Goal: Information Seeking & Learning: Learn about a topic

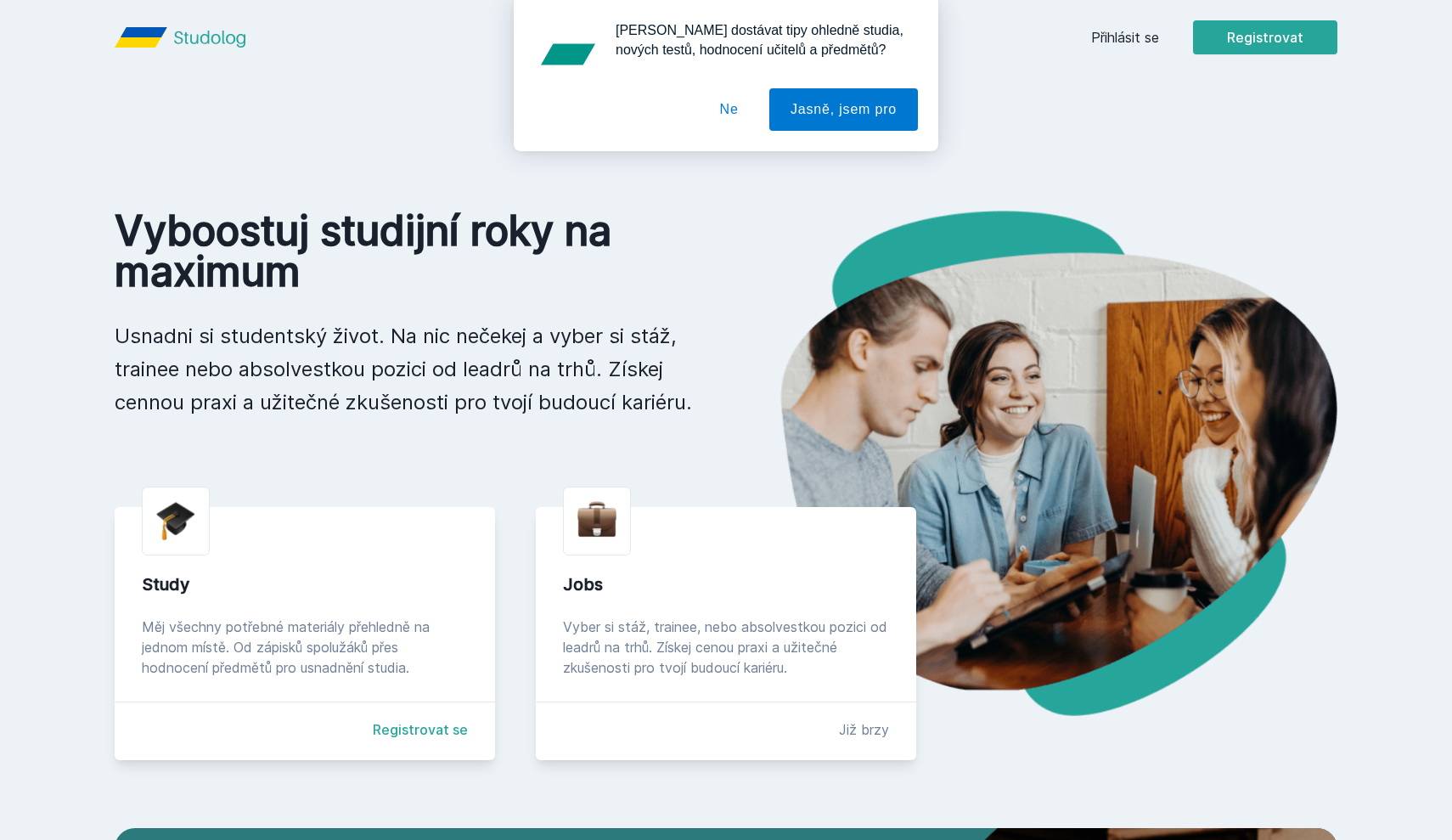
click at [718, 110] on button "Ne" at bounding box center [729, 109] width 61 height 43
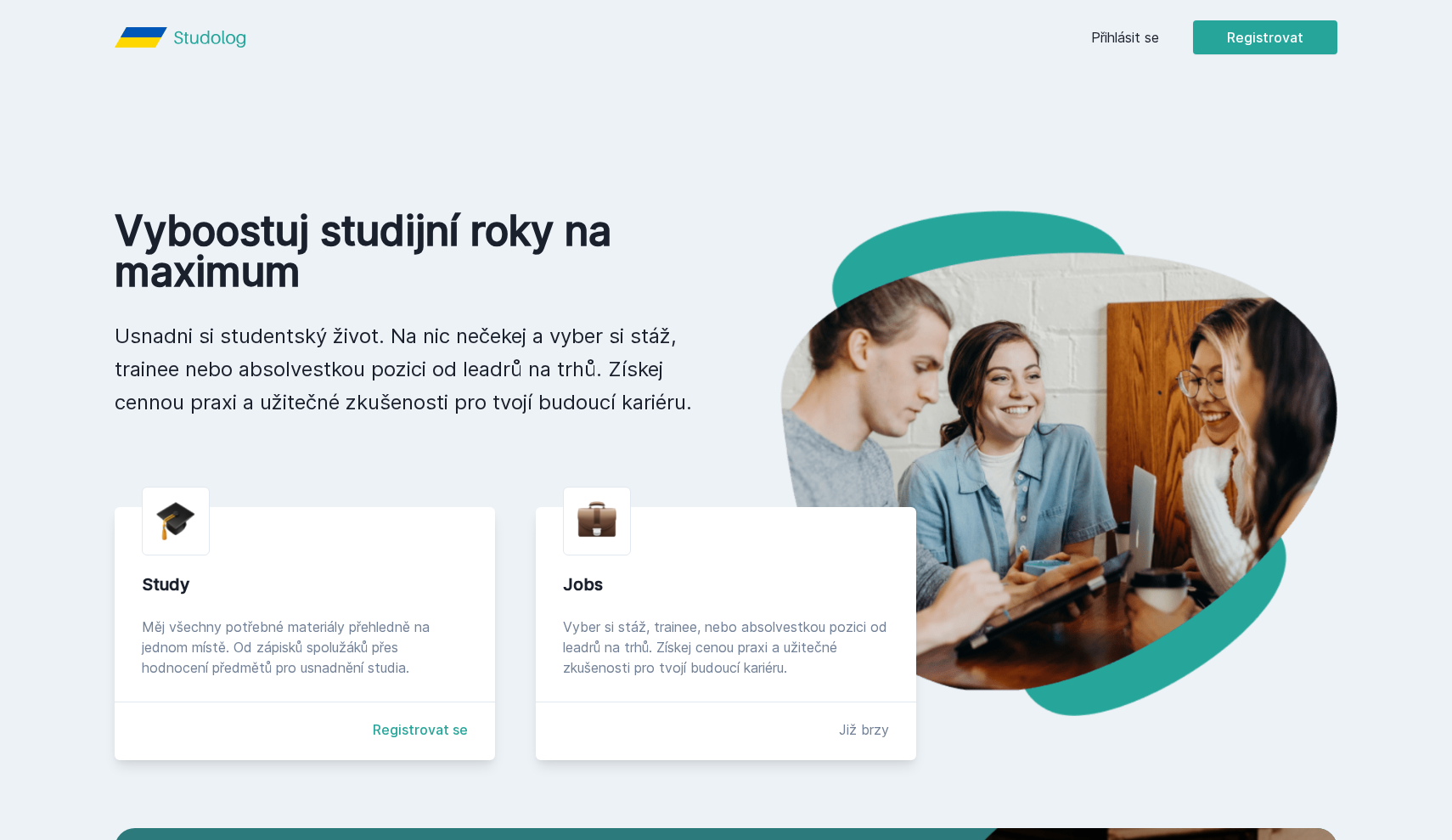
click at [1147, 43] on link "Přihlásit se" at bounding box center [1125, 37] width 68 height 20
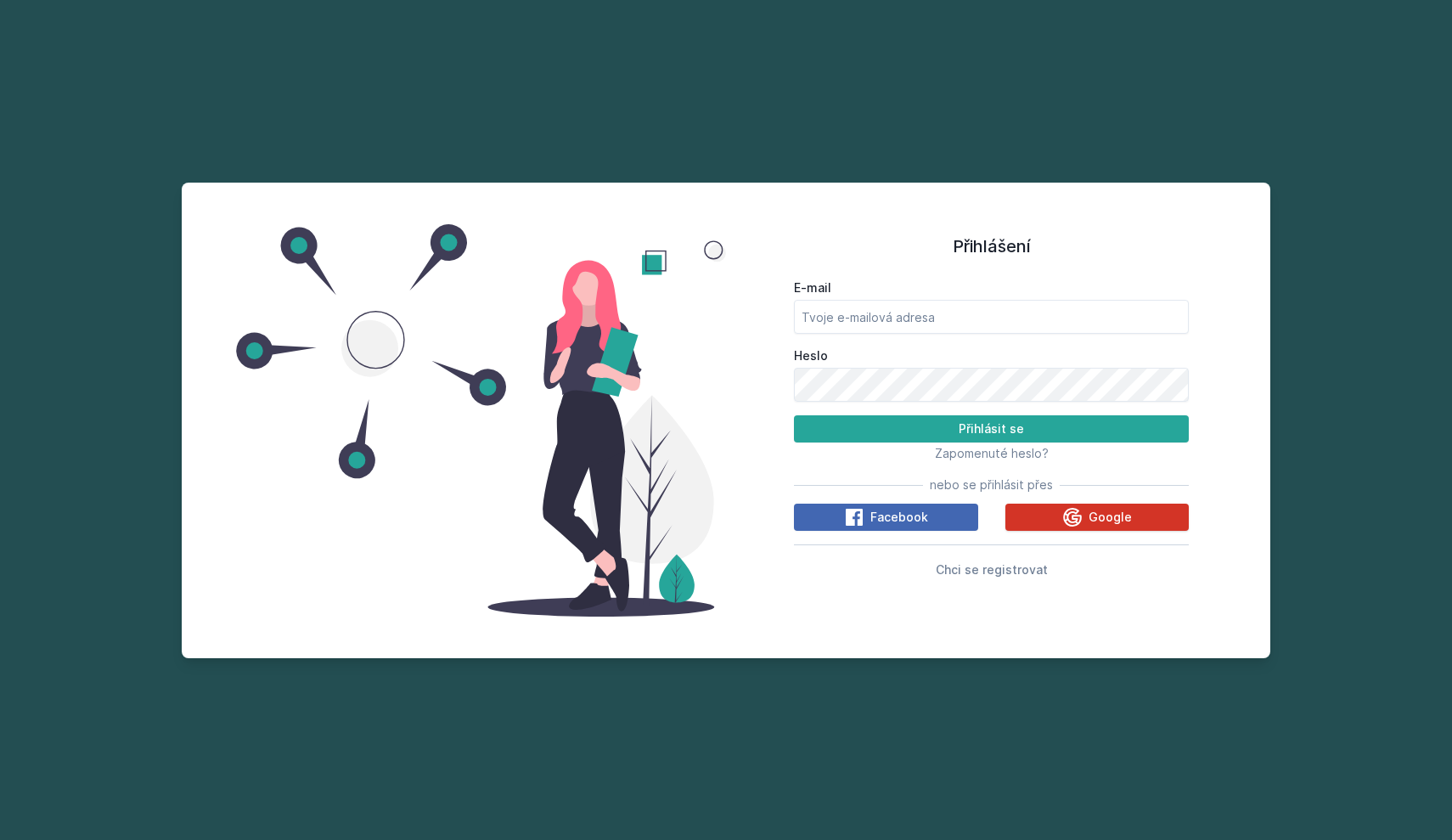
click at [1101, 526] on div "Google" at bounding box center [1097, 517] width 70 height 20
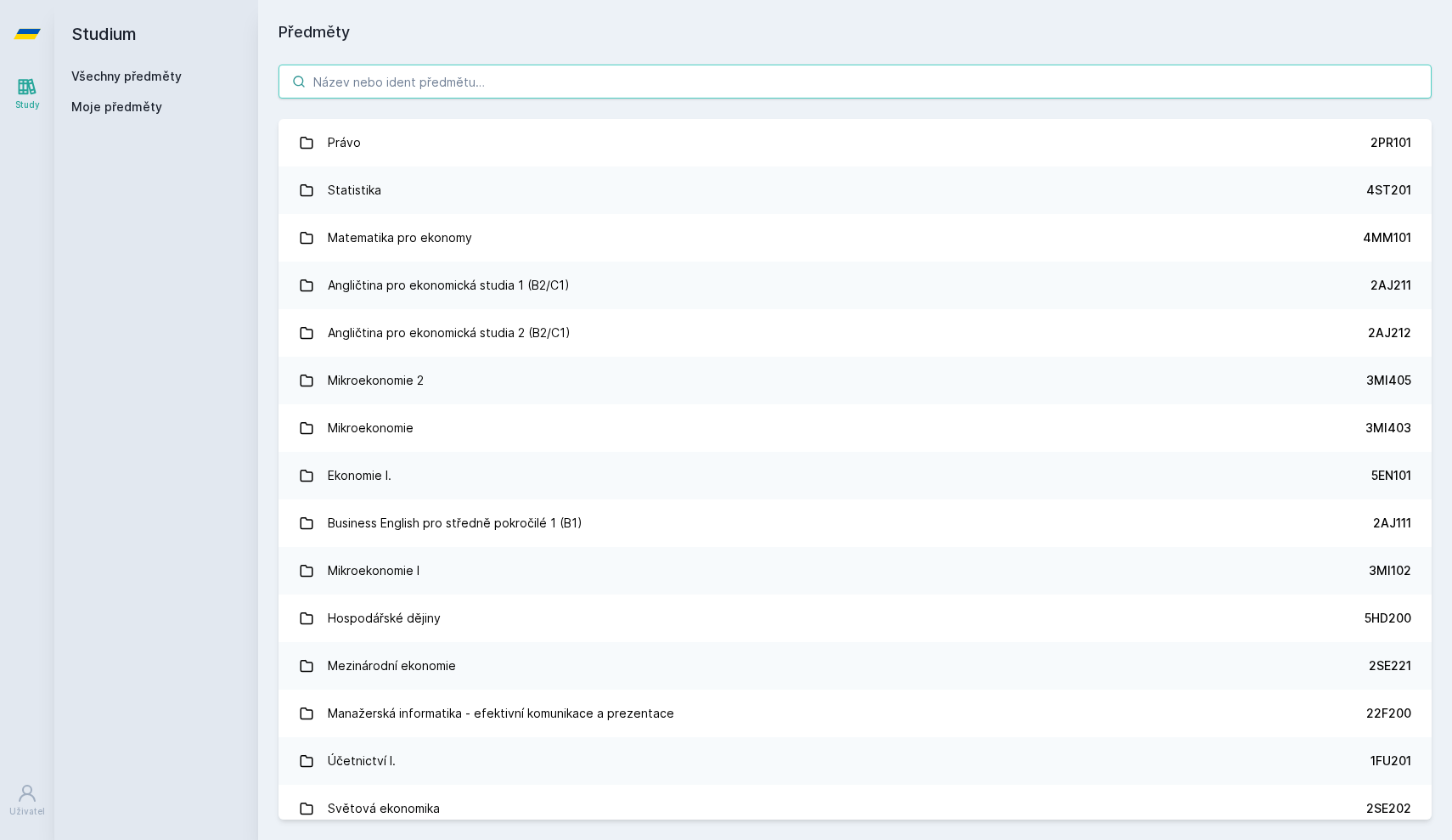
click at [378, 86] on input "search" at bounding box center [855, 81] width 1154 height 34
paste input "5EN401"
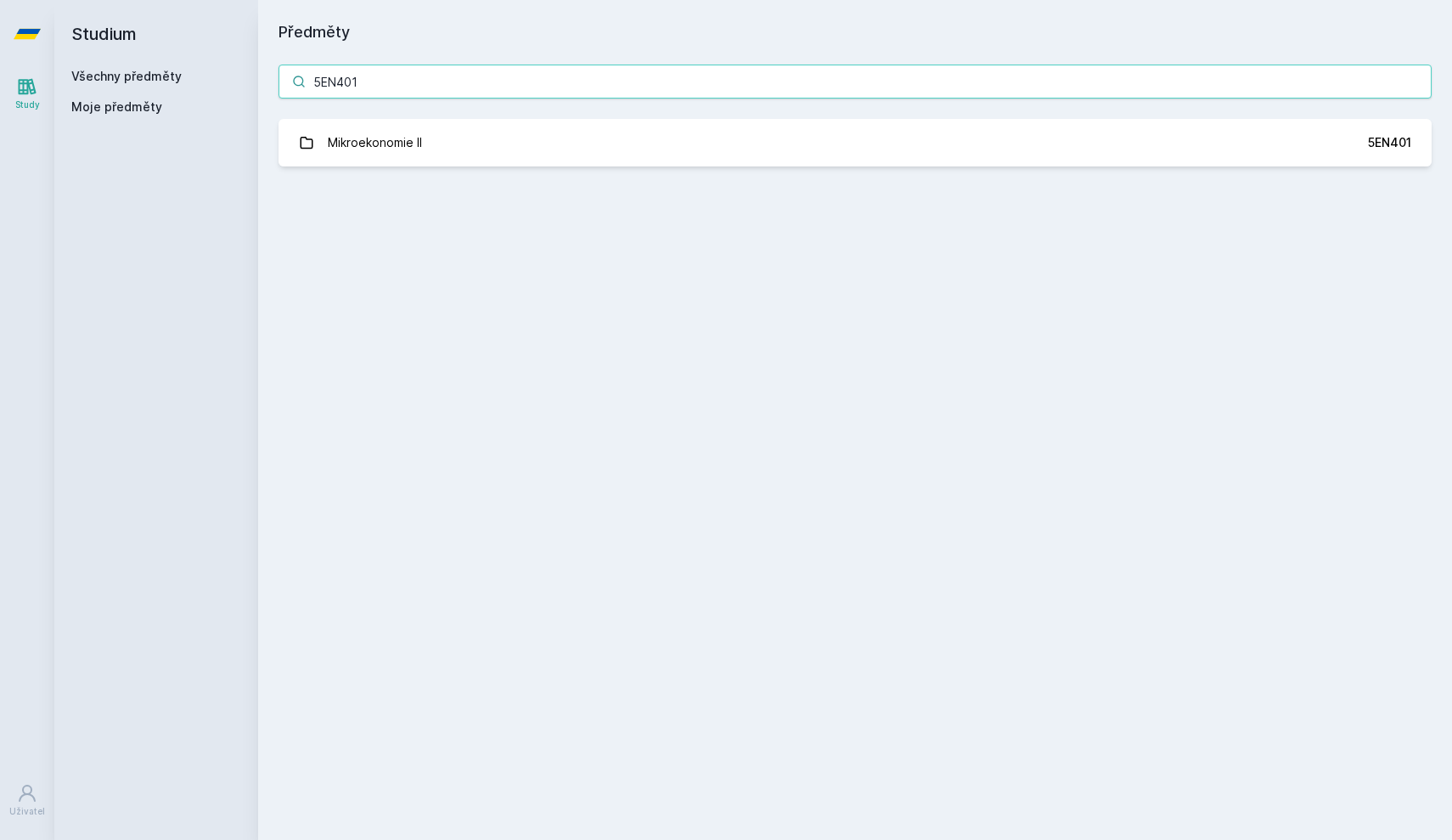
type input "5EN401"
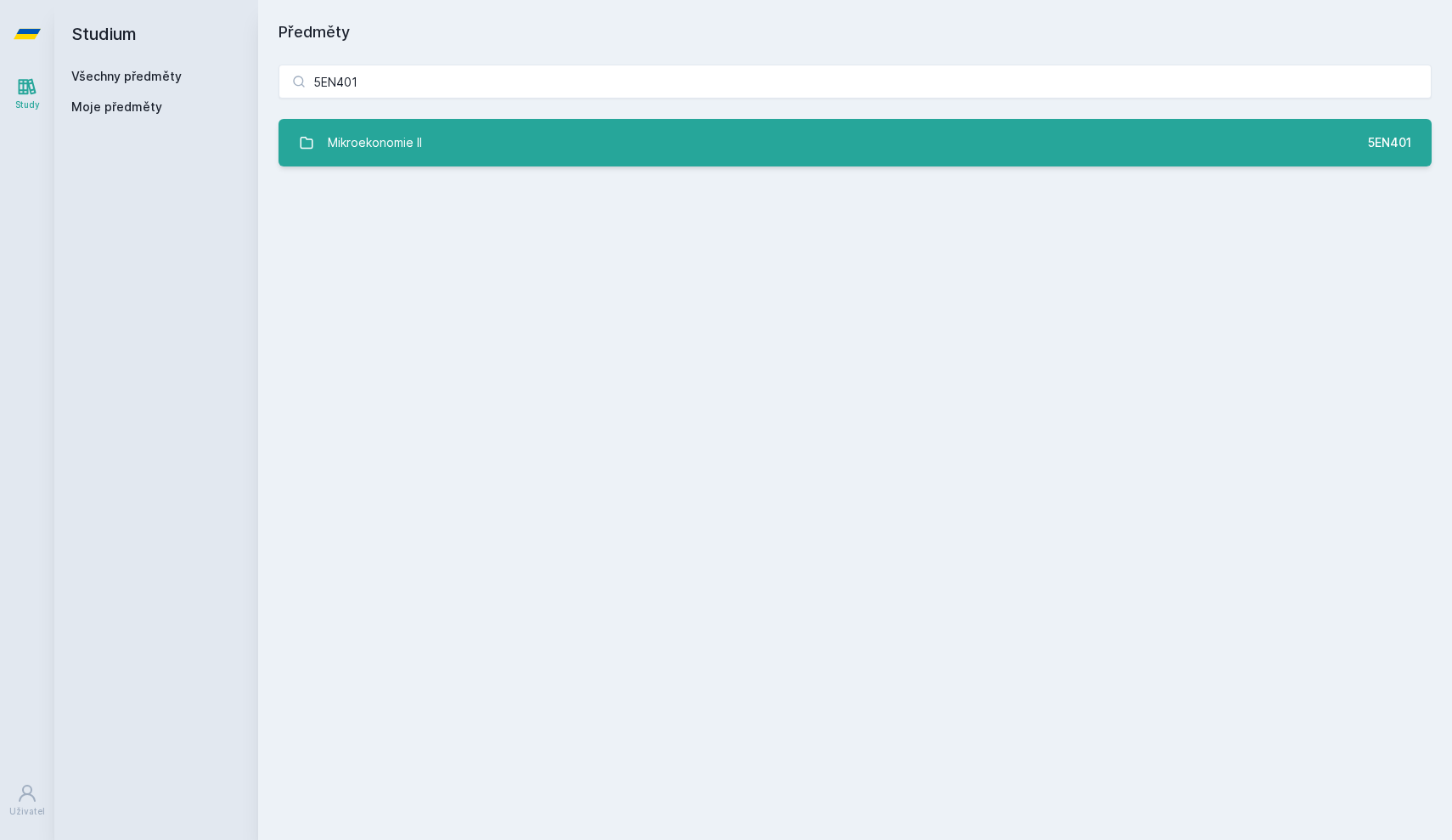
click at [367, 120] on link "Mikroekonomie II 5EN401" at bounding box center [855, 143] width 1154 height 47
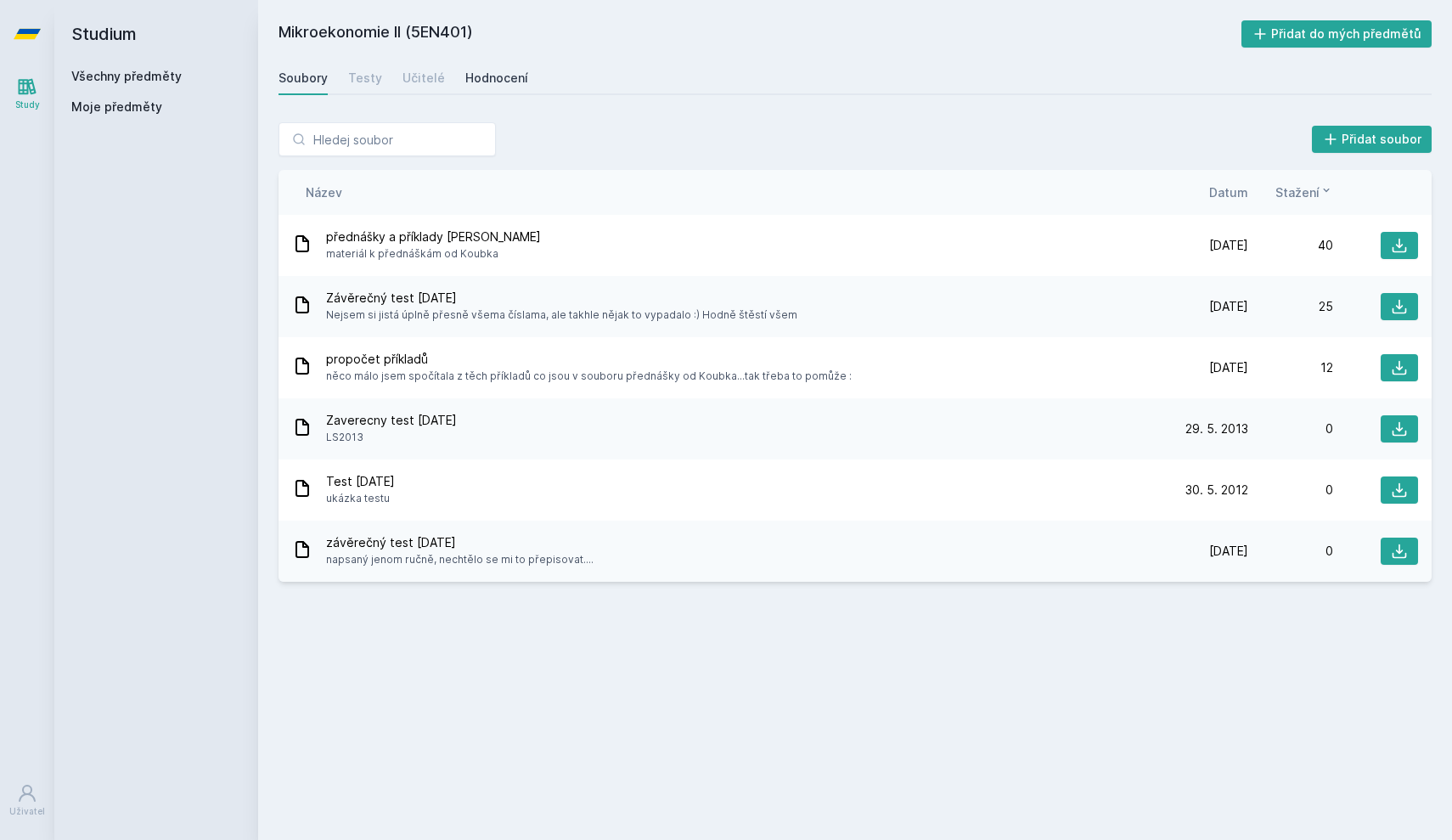
click at [487, 79] on div "Hodnocení" at bounding box center [496, 78] width 63 height 17
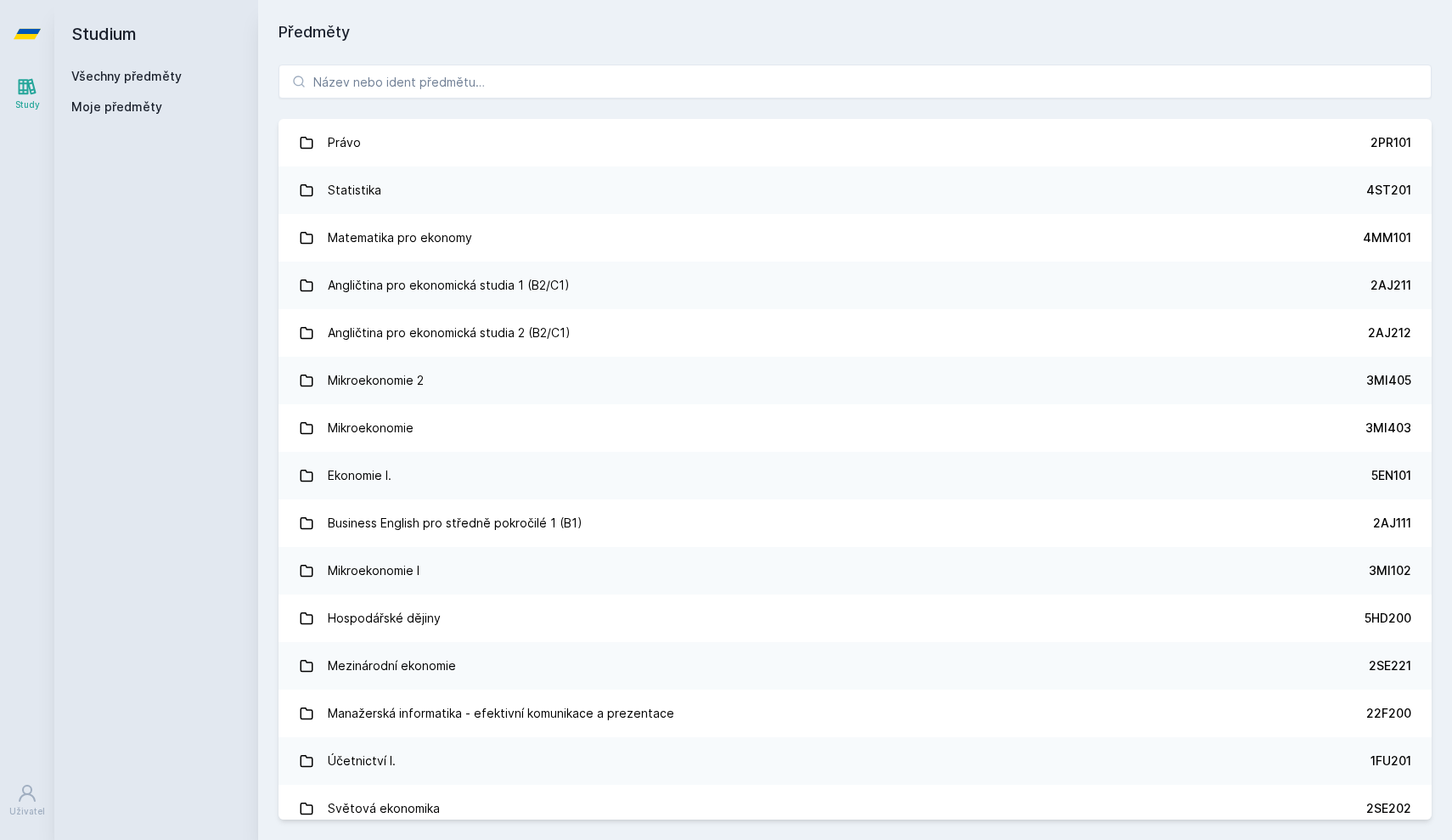
click at [364, 98] on div "Právo 2PR101 Statistika 4ST201 Matematika pro ekonomy 4MM101 Angličtina pro eko…" at bounding box center [855, 442] width 1194 height 795
click at [365, 94] on input "search" at bounding box center [855, 81] width 1154 height 34
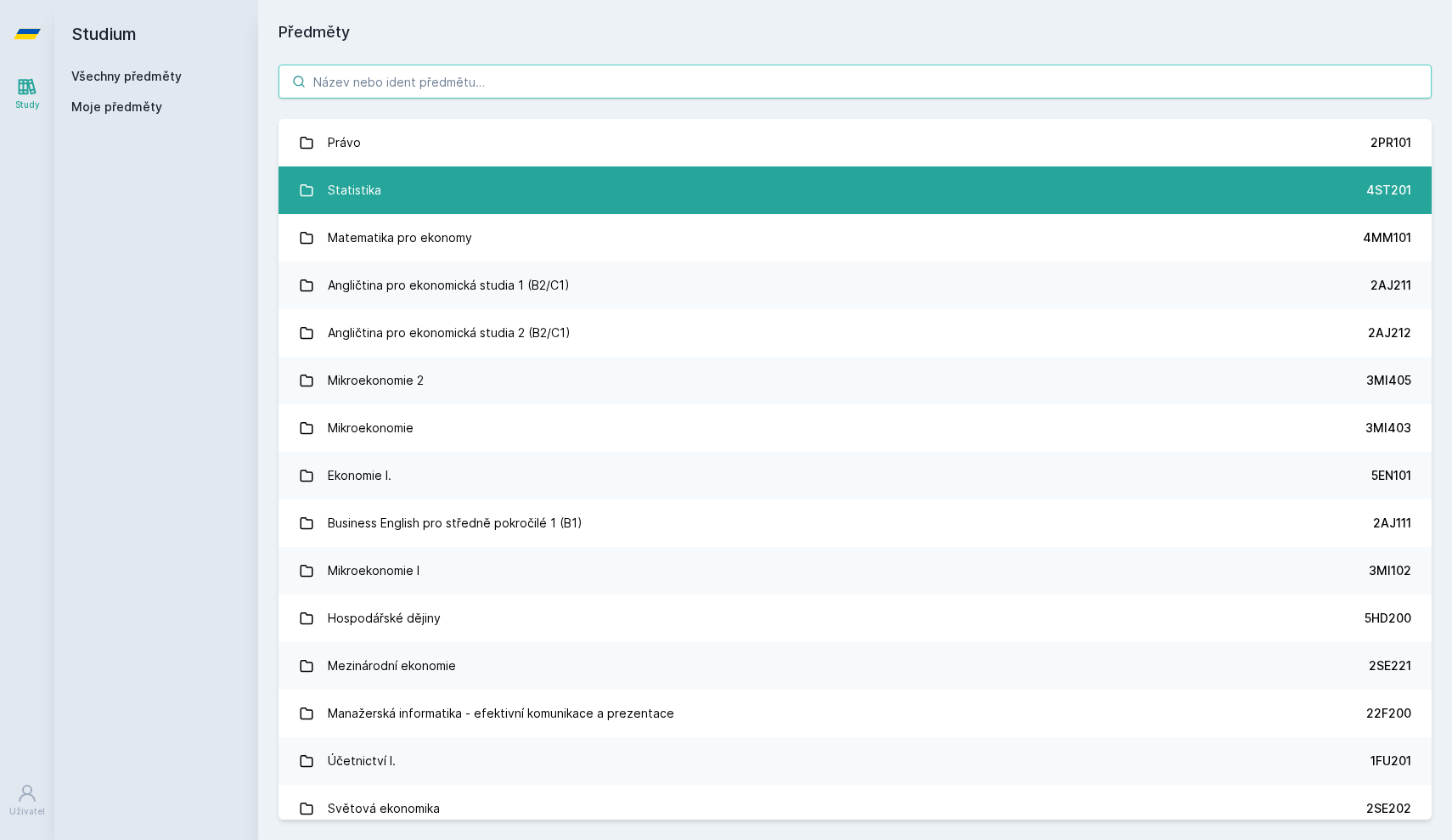
paste input "5EN403"
type input "5EN403"
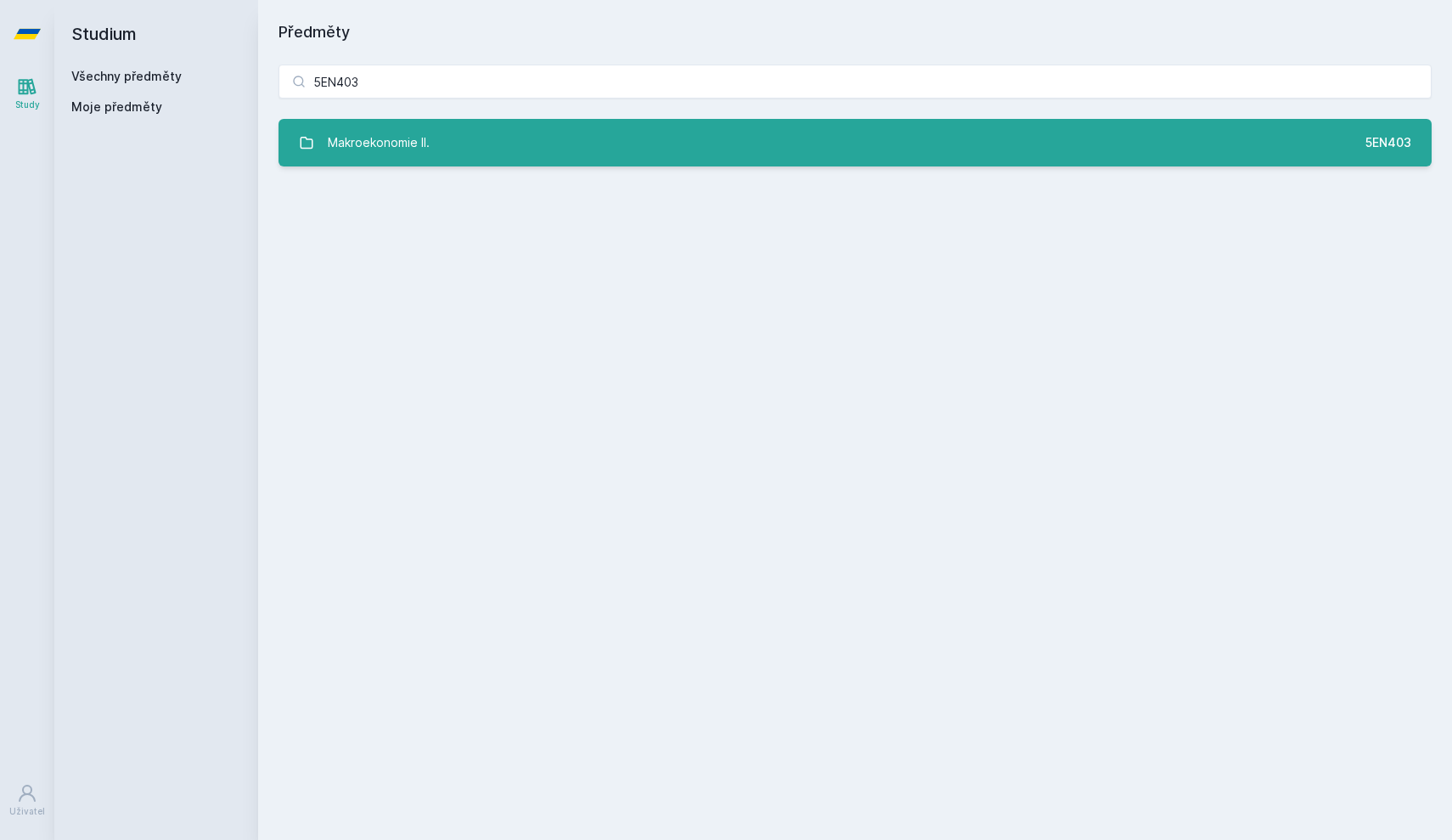
click at [496, 155] on link "Makroekonomie II. 5EN403" at bounding box center [855, 143] width 1154 height 47
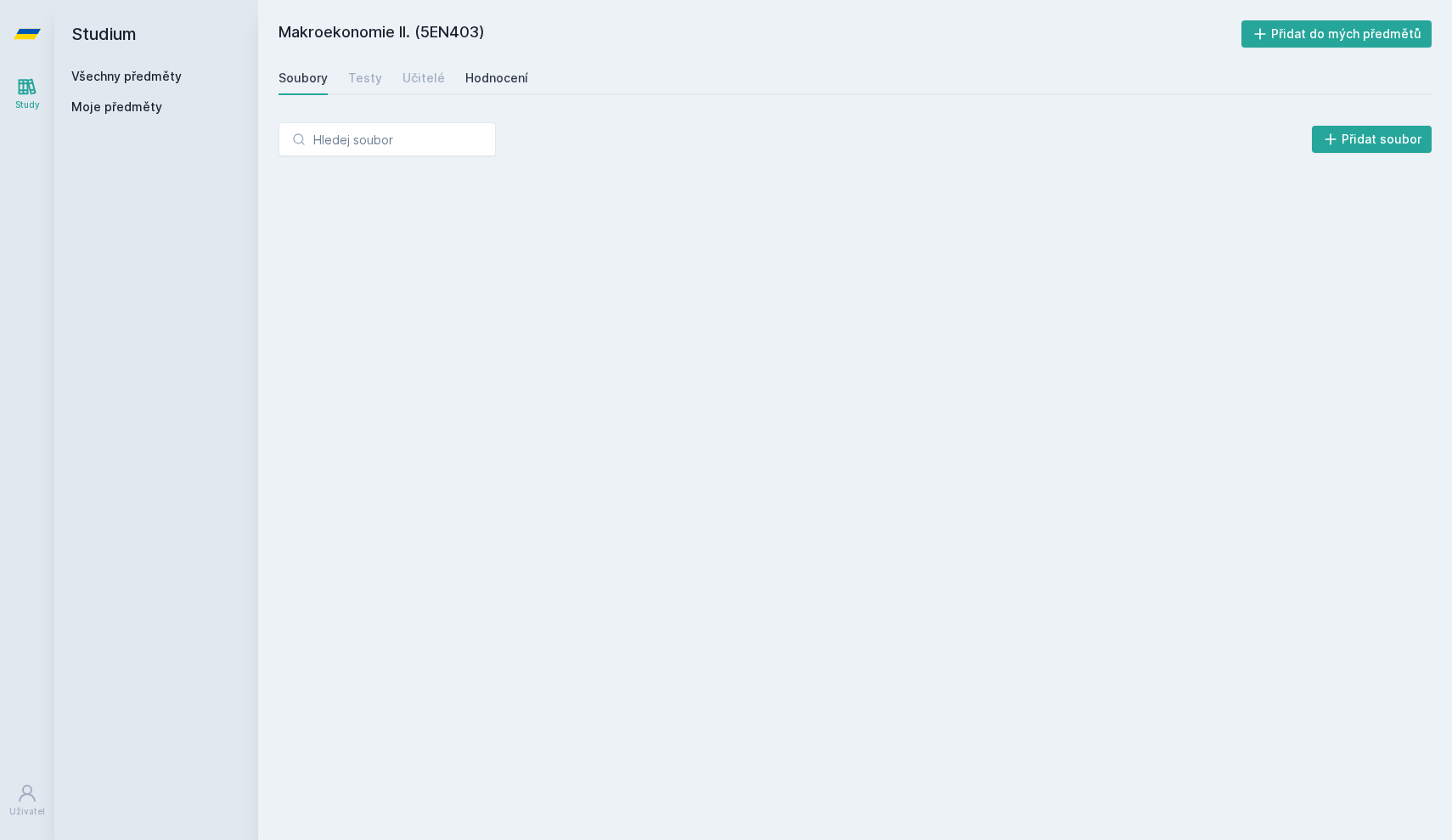
click at [503, 80] on div "Hodnocení" at bounding box center [496, 78] width 63 height 17
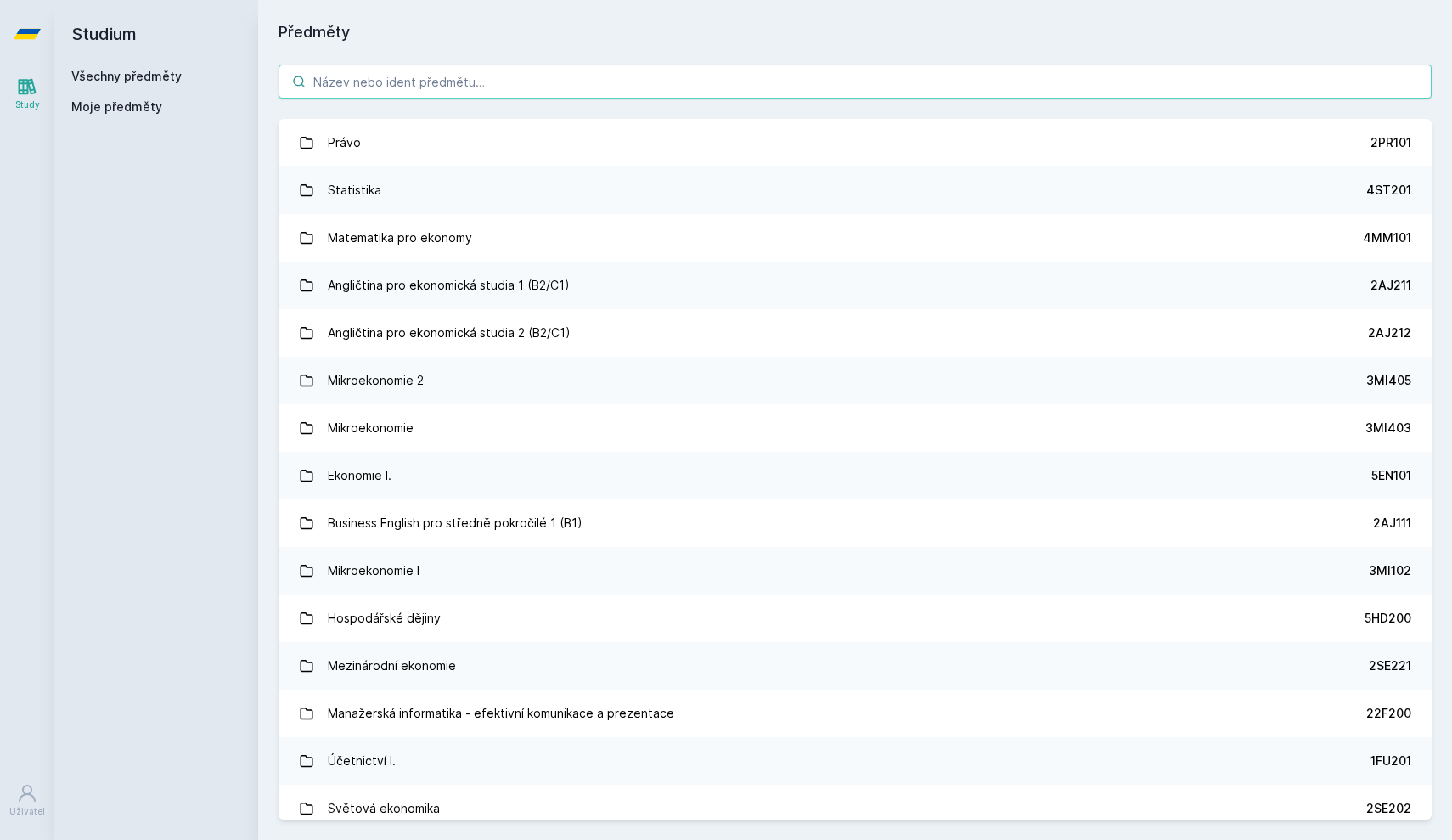
click at [339, 84] on input "search" at bounding box center [855, 81] width 1154 height 34
paste input "5HP504"
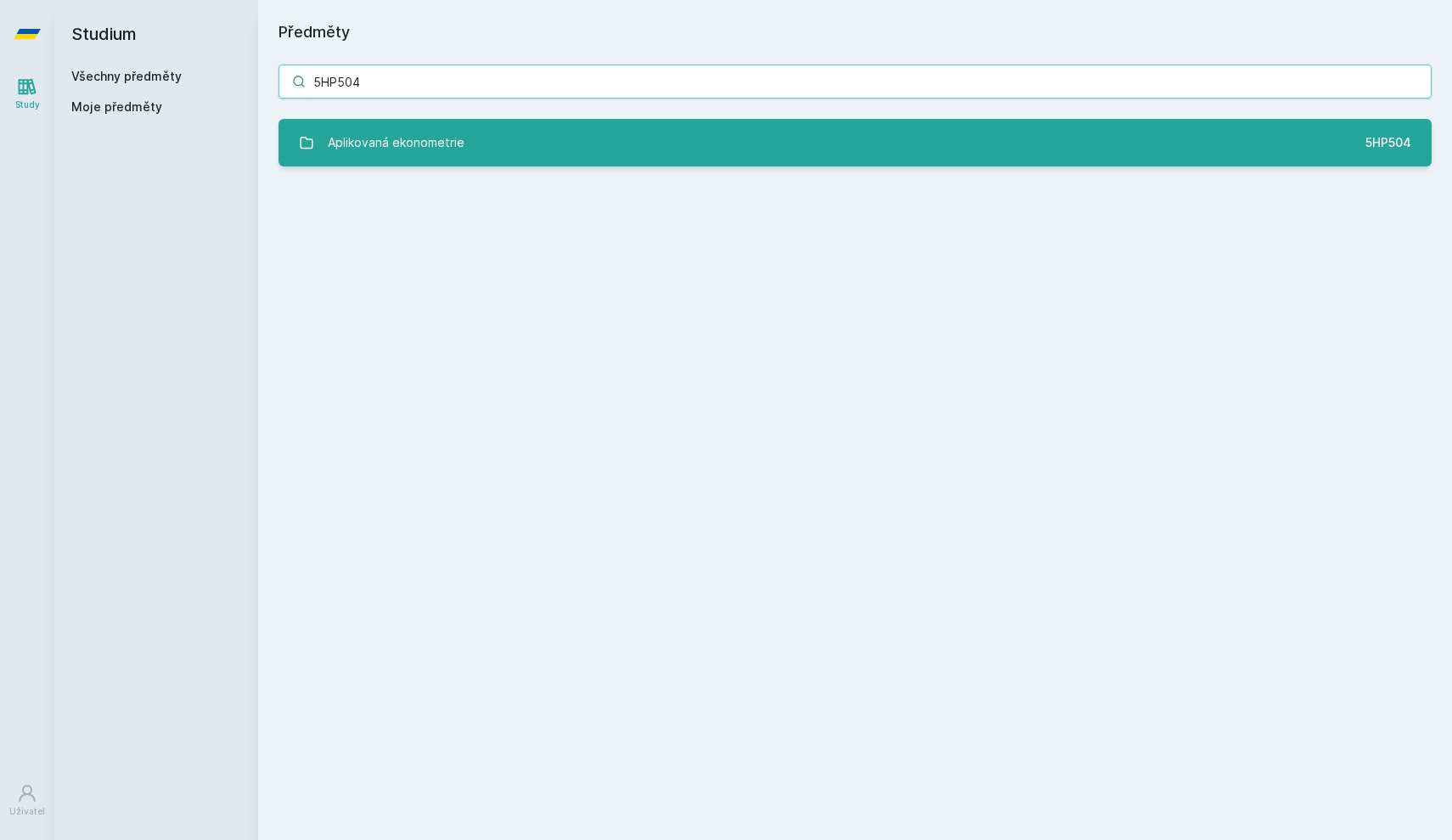
type input "5HP504"
click at [360, 125] on link "Aplikovaná ekonometrie 5HP504" at bounding box center [855, 143] width 1154 height 47
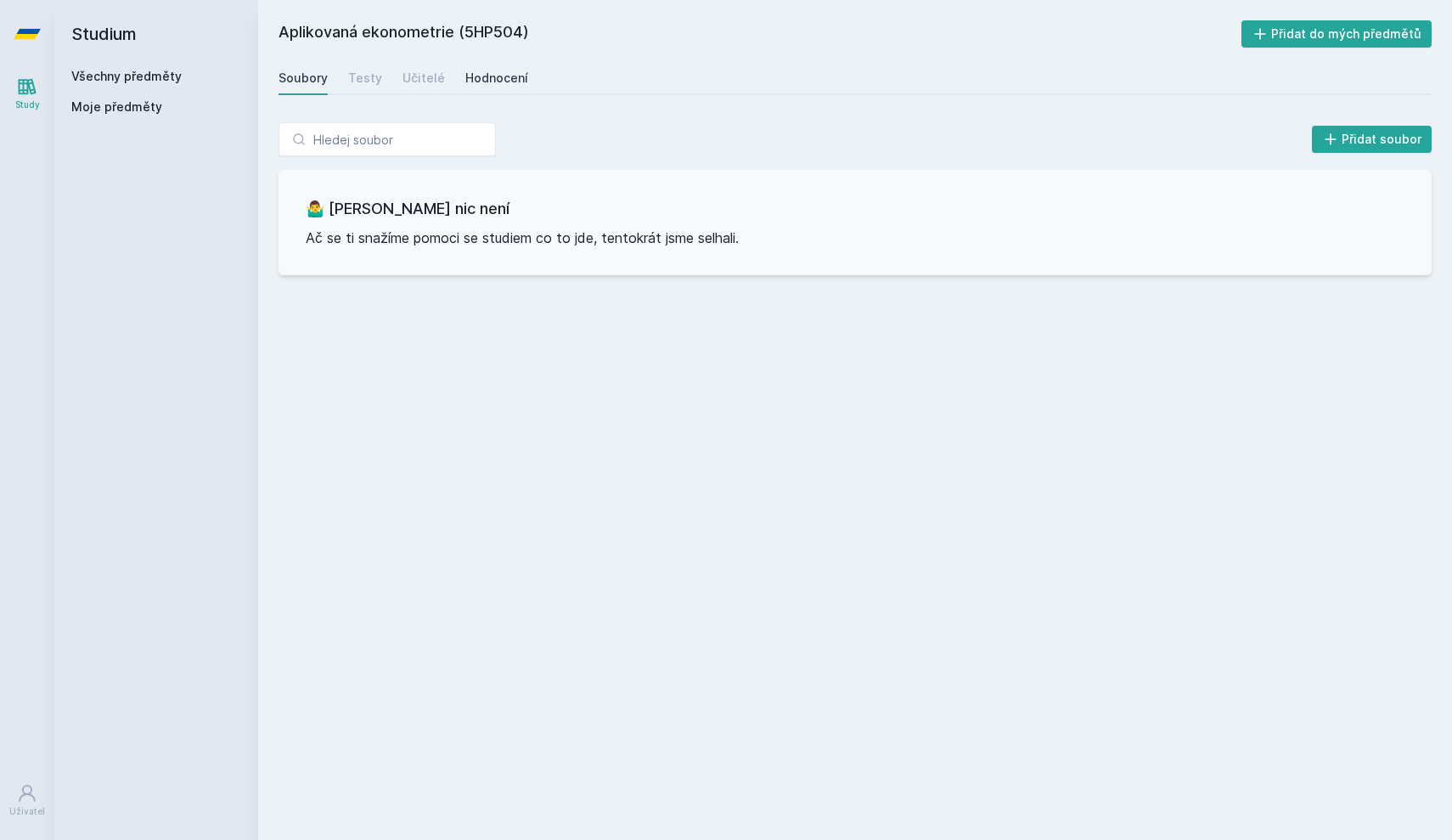
click at [483, 80] on div "Hodnocení" at bounding box center [496, 78] width 63 height 17
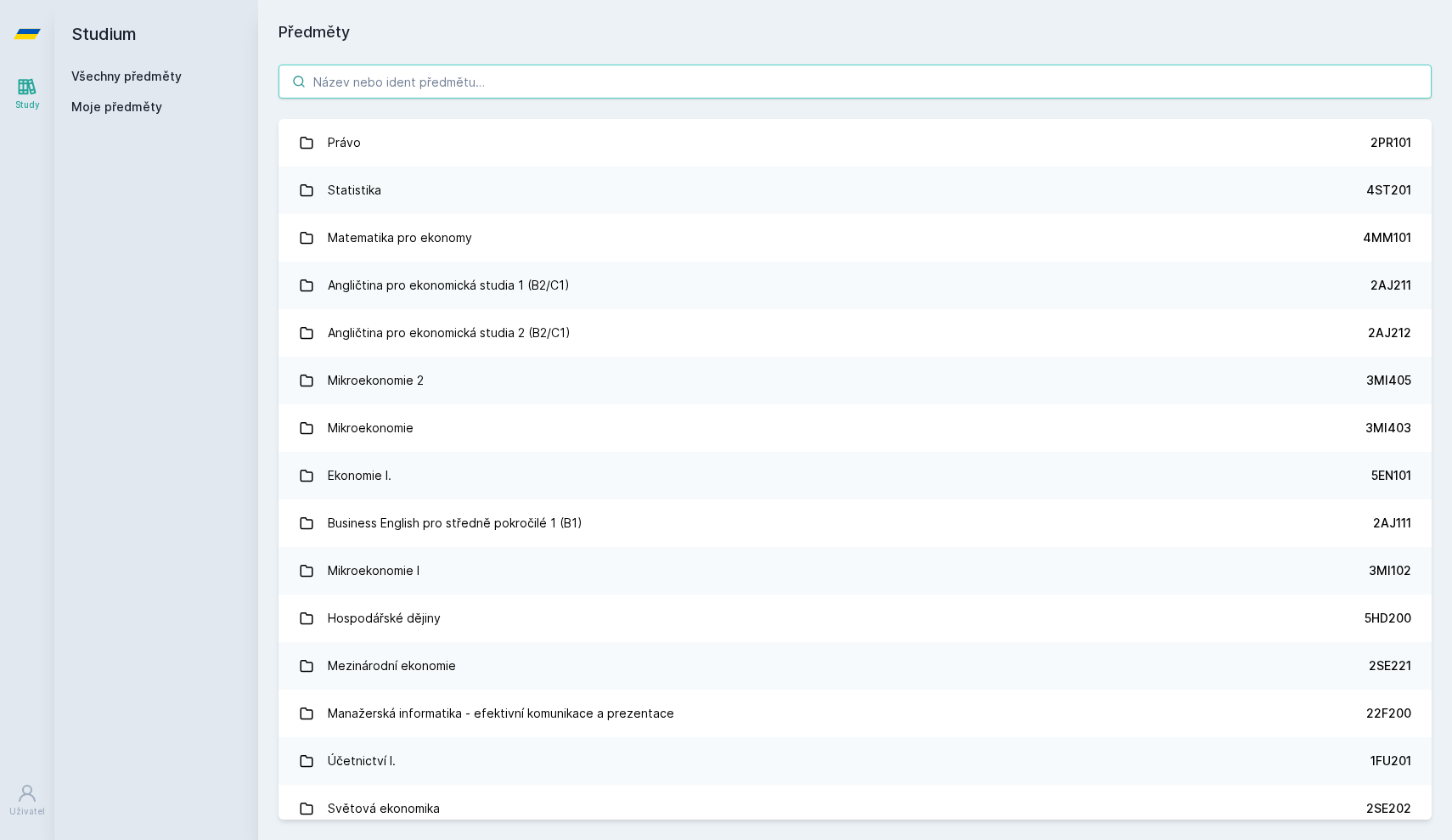
click at [329, 74] on input "search" at bounding box center [855, 81] width 1154 height 34
paste input "EKS50"
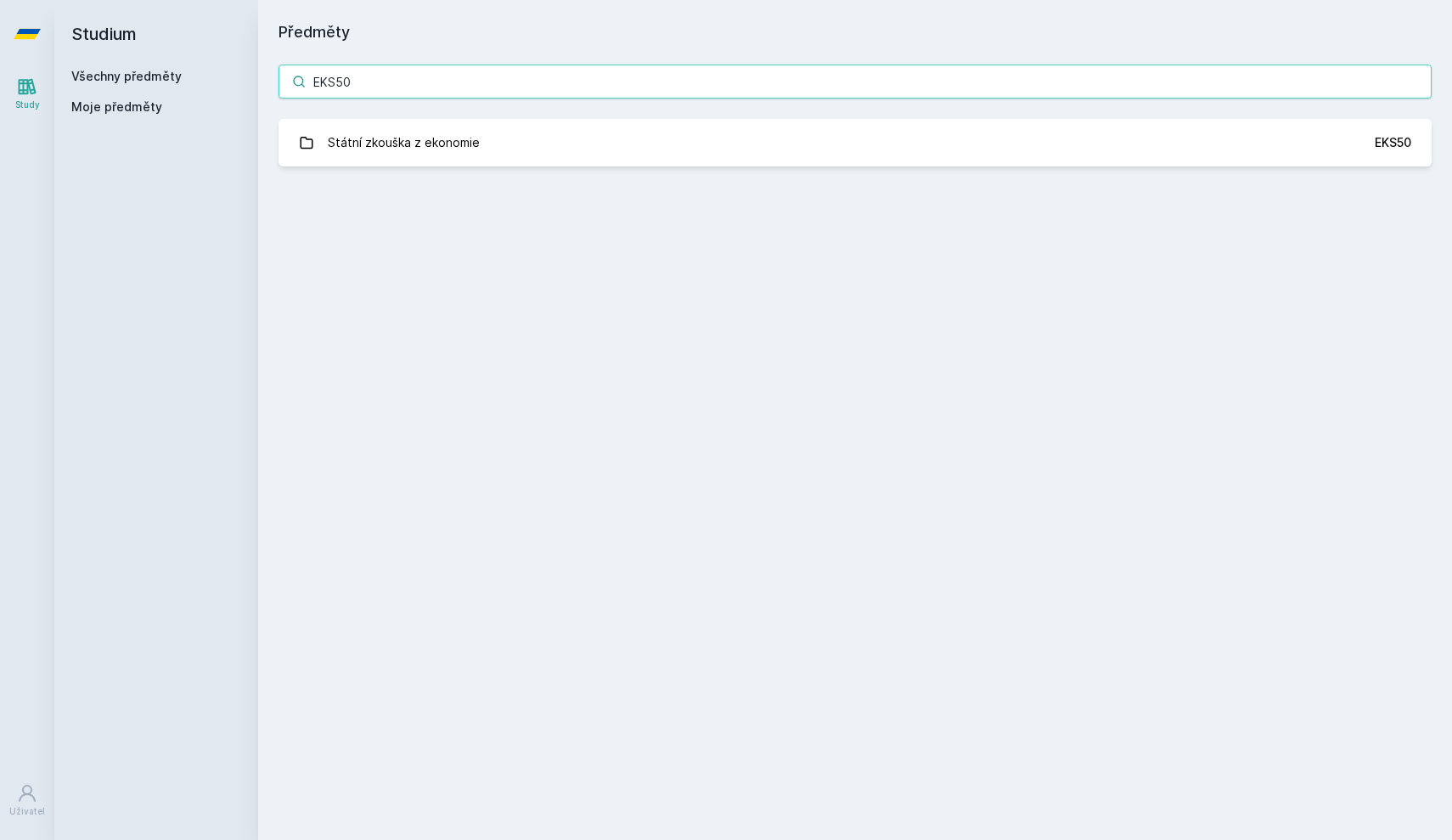
type input "EKS50"
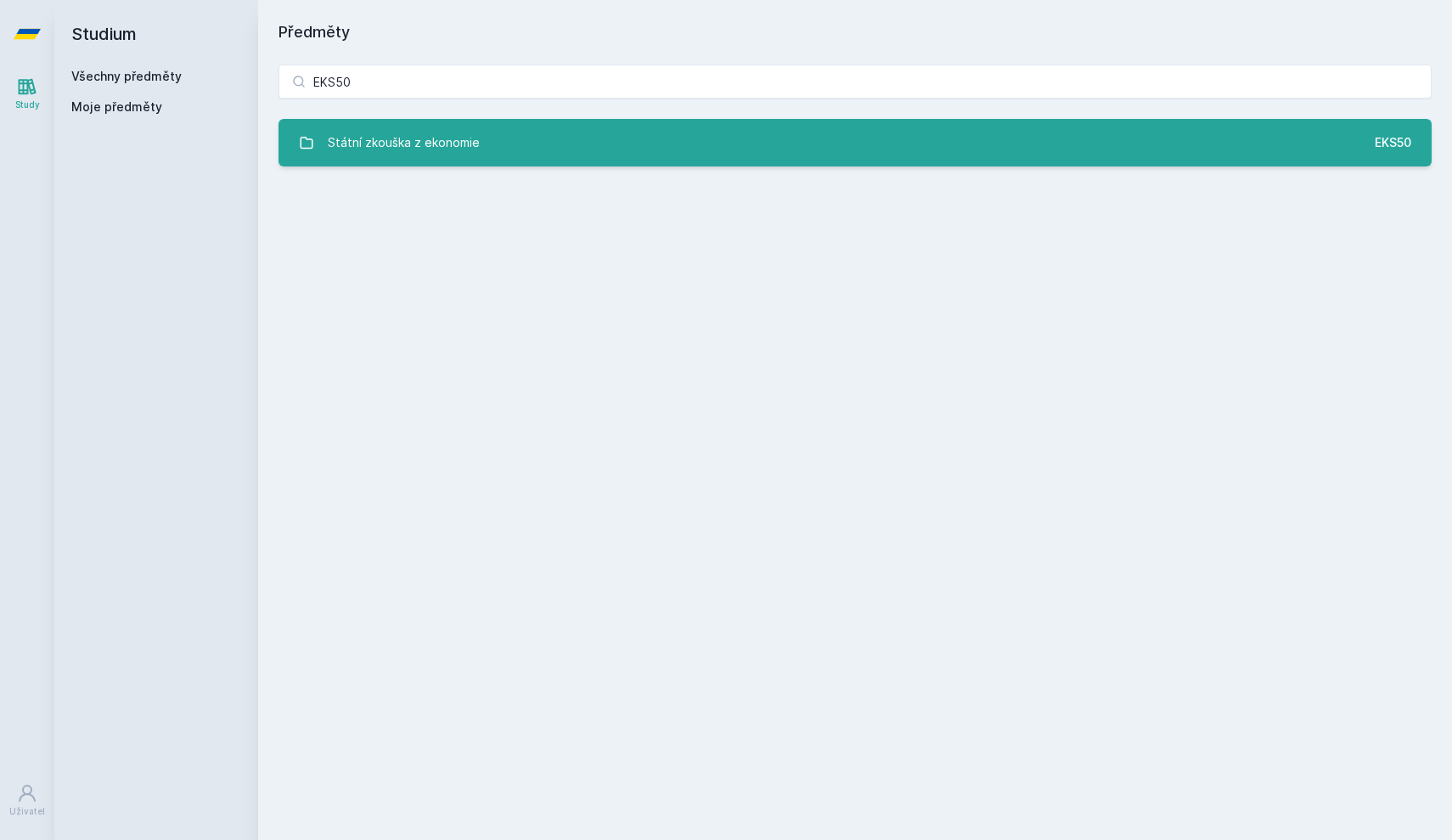
click at [355, 164] on link "Státní zkouška z ekonomie EKS50" at bounding box center [855, 143] width 1154 height 47
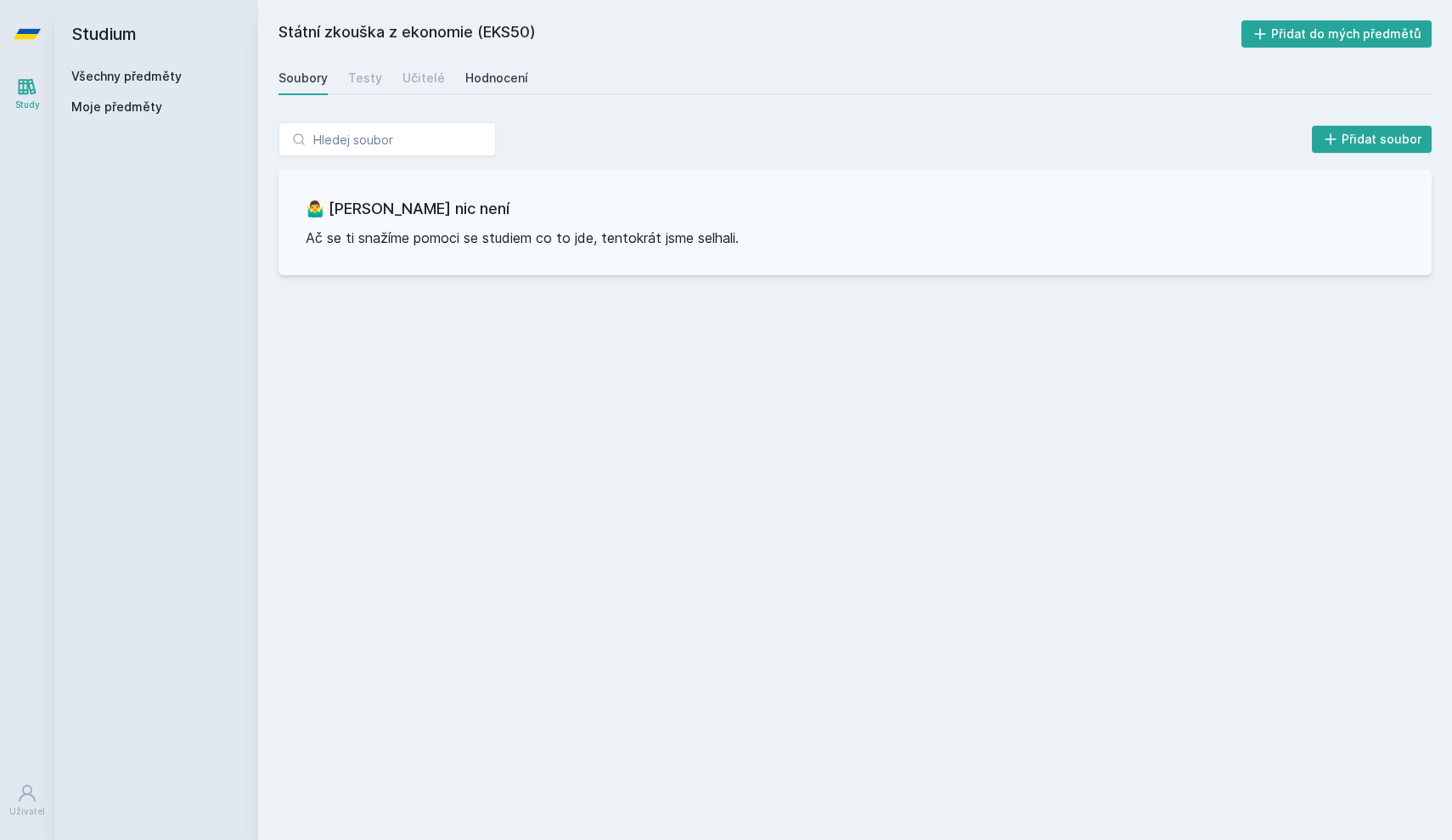
click at [490, 78] on div "Hodnocení" at bounding box center [496, 78] width 63 height 17
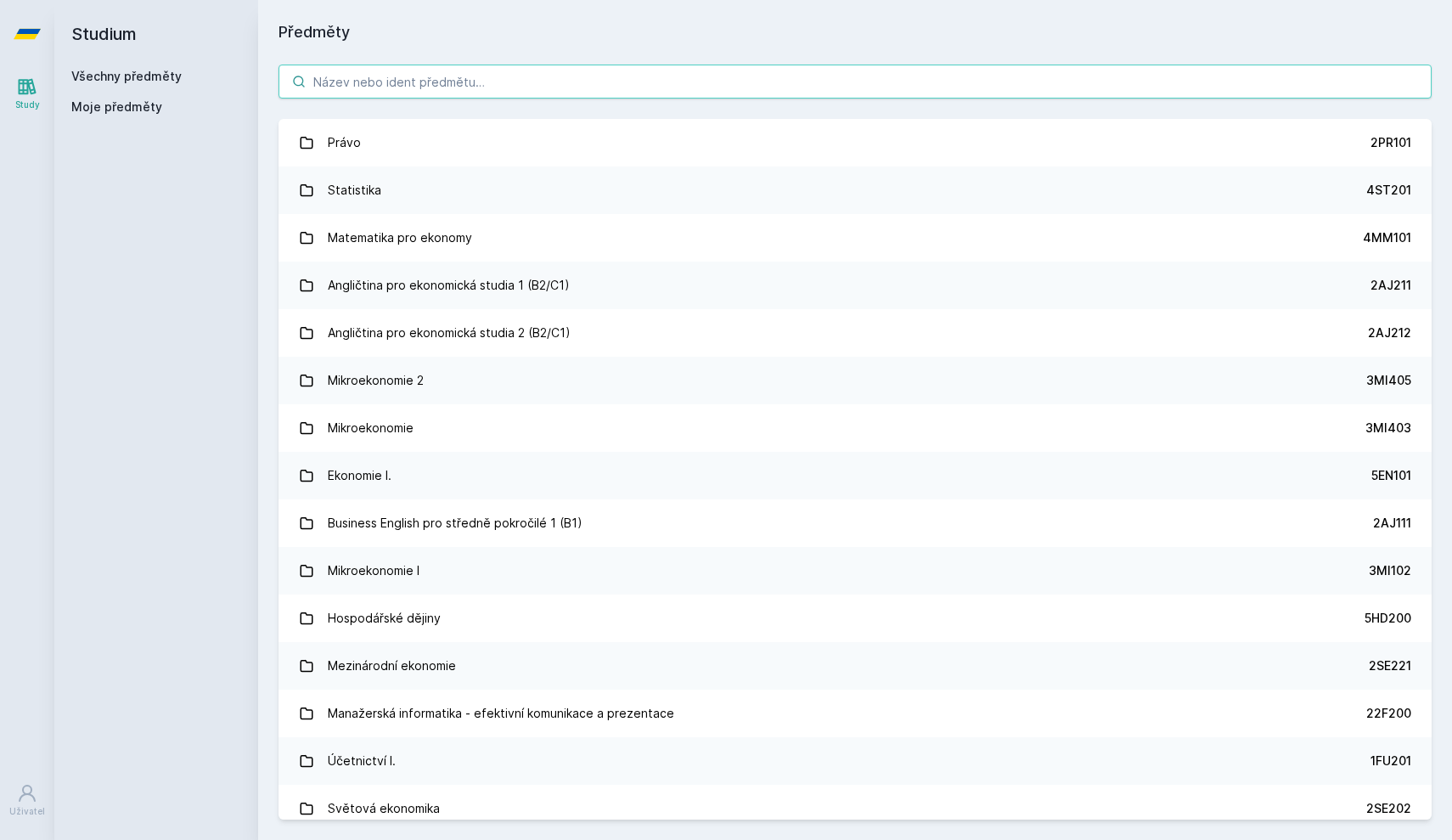
click at [337, 85] on input "search" at bounding box center [855, 81] width 1154 height 34
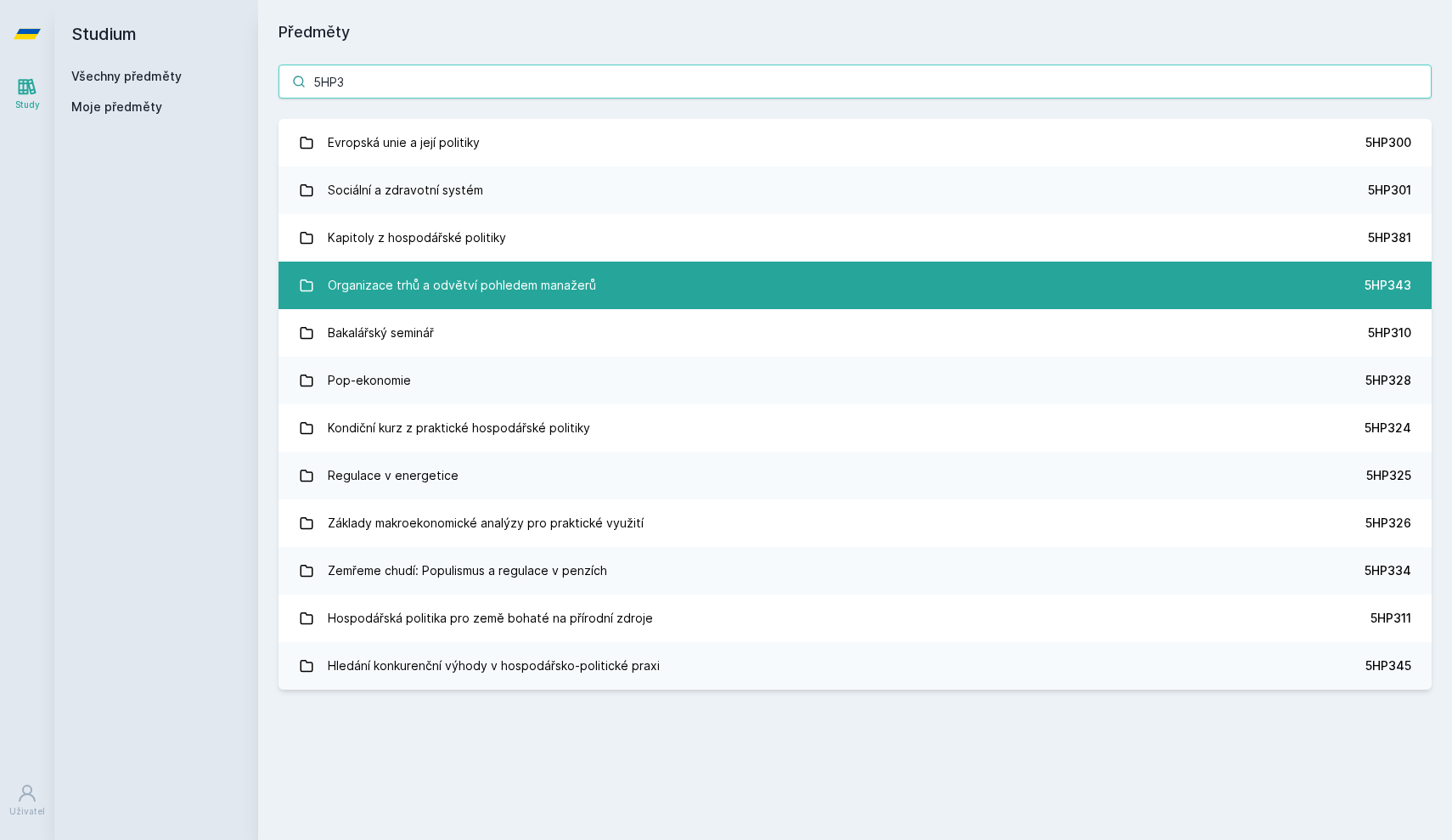
type input "5HP3"
click at [369, 282] on div "Organizace trhů a odvětví pohledem manažerů" at bounding box center [462, 285] width 268 height 34
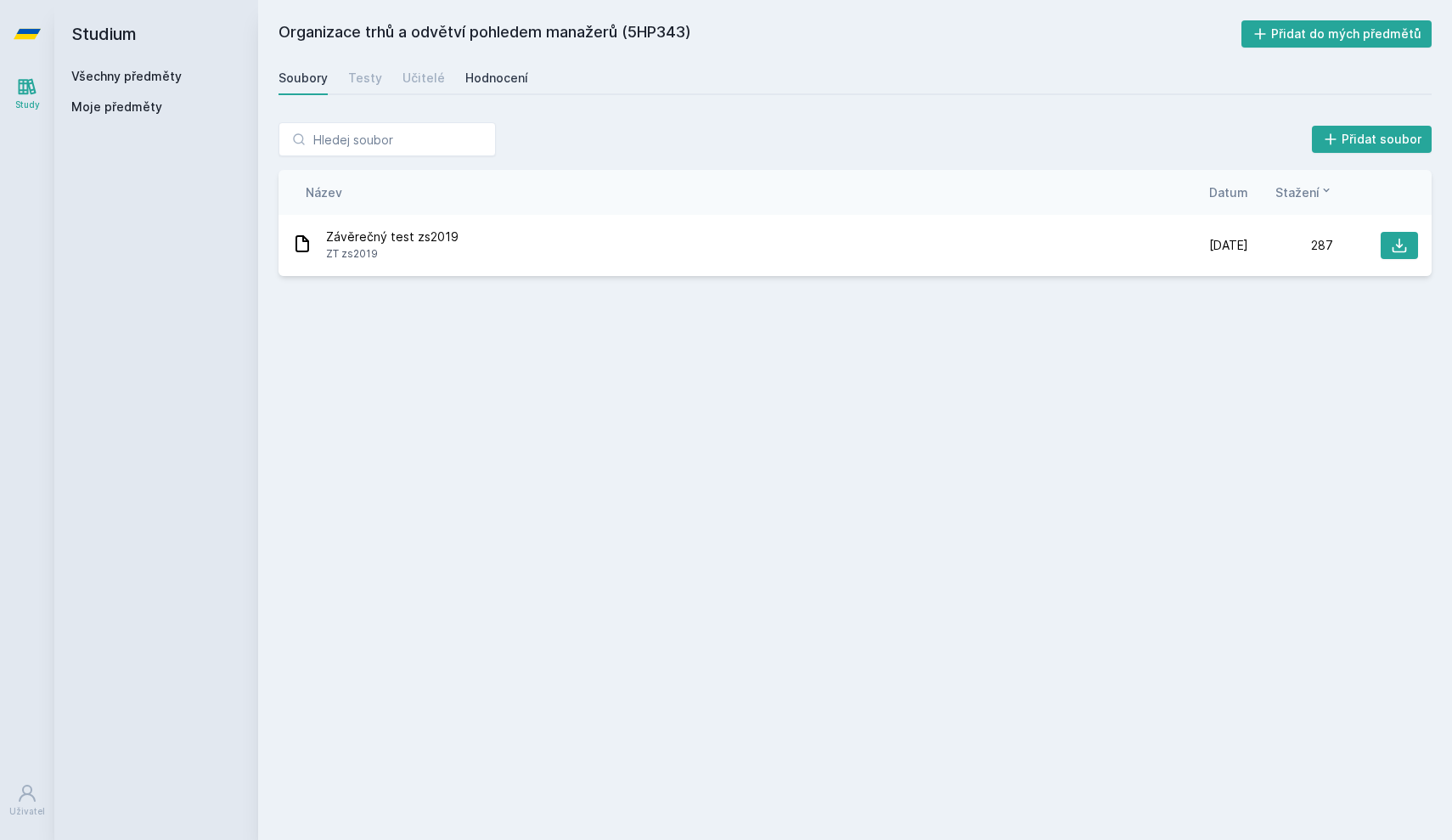
click at [477, 81] on div "Hodnocení" at bounding box center [496, 78] width 63 height 17
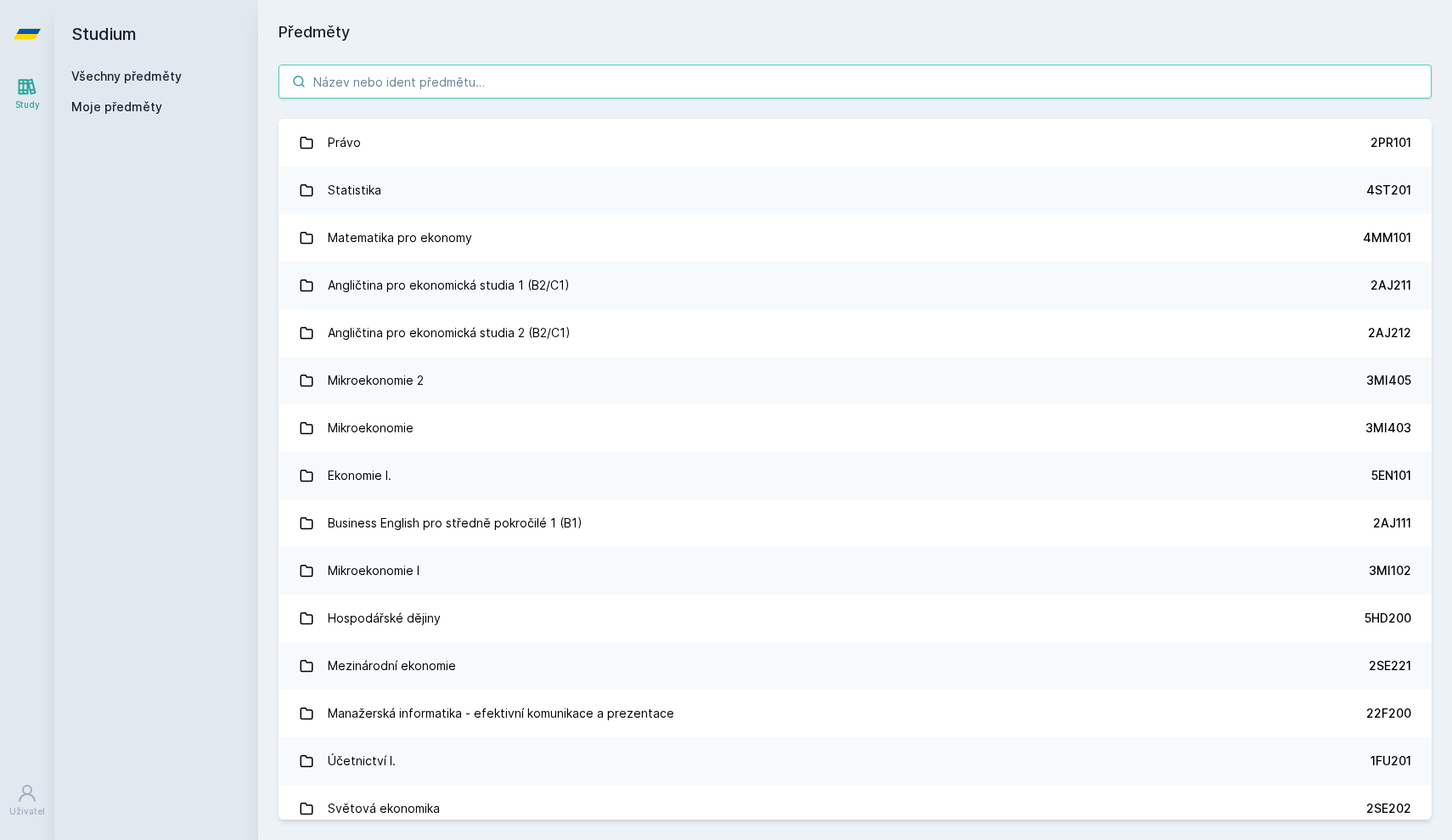
click at [435, 90] on input "search" at bounding box center [855, 81] width 1154 height 34
paste input "5IE470"
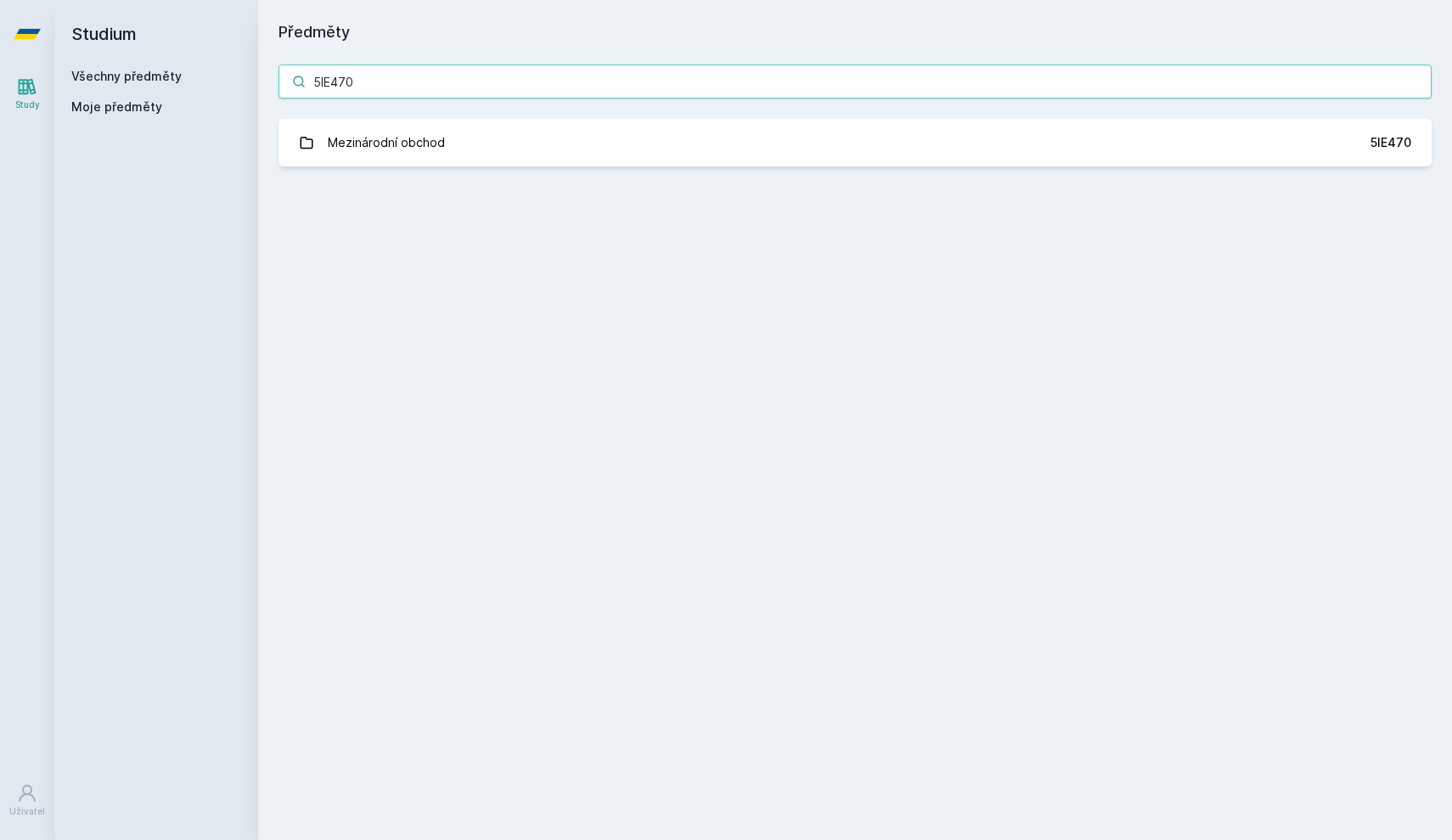
type input "5IE470"
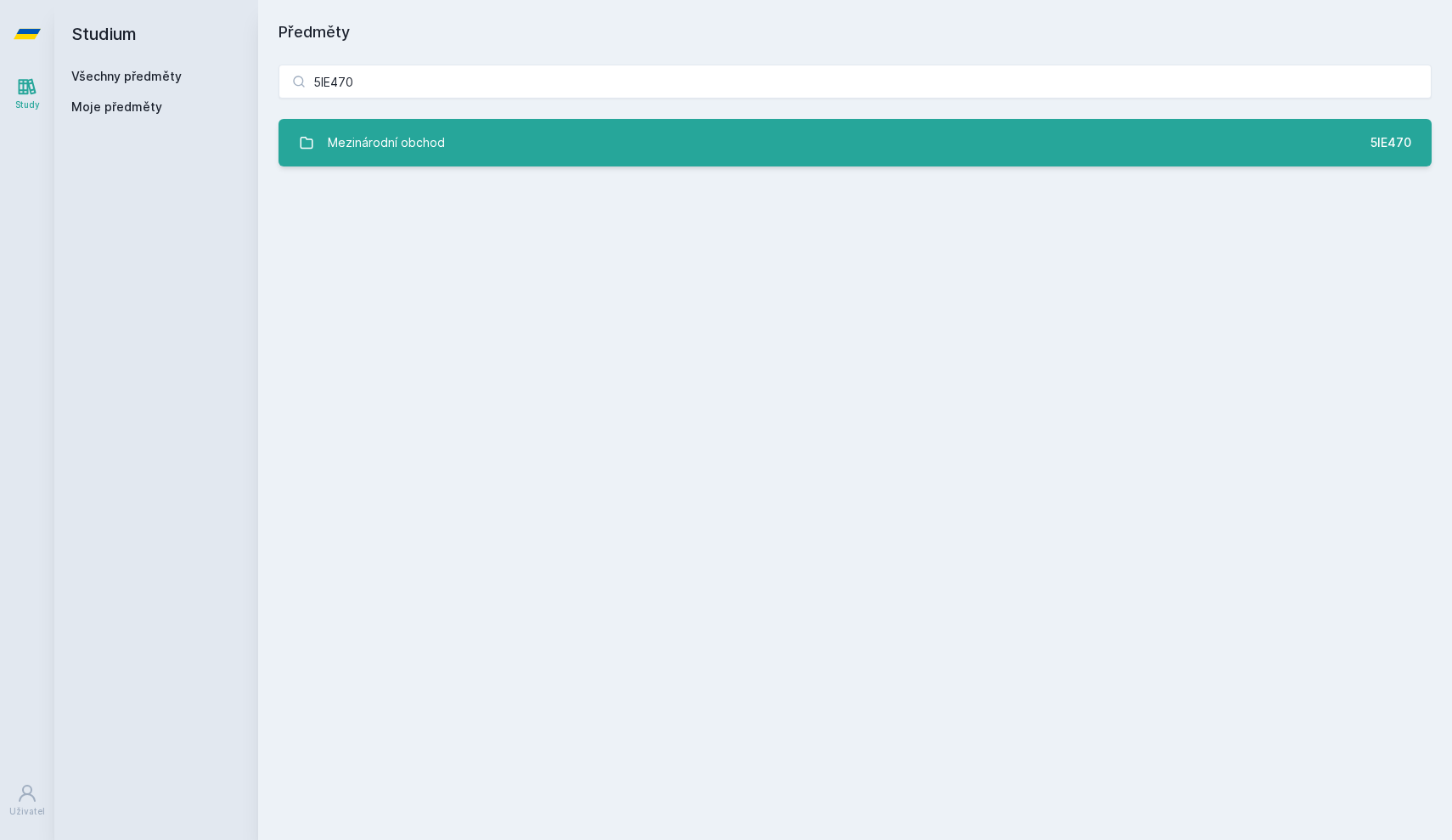
click at [429, 119] on link "Mezinárodní obchod 5IE470" at bounding box center [855, 143] width 1154 height 47
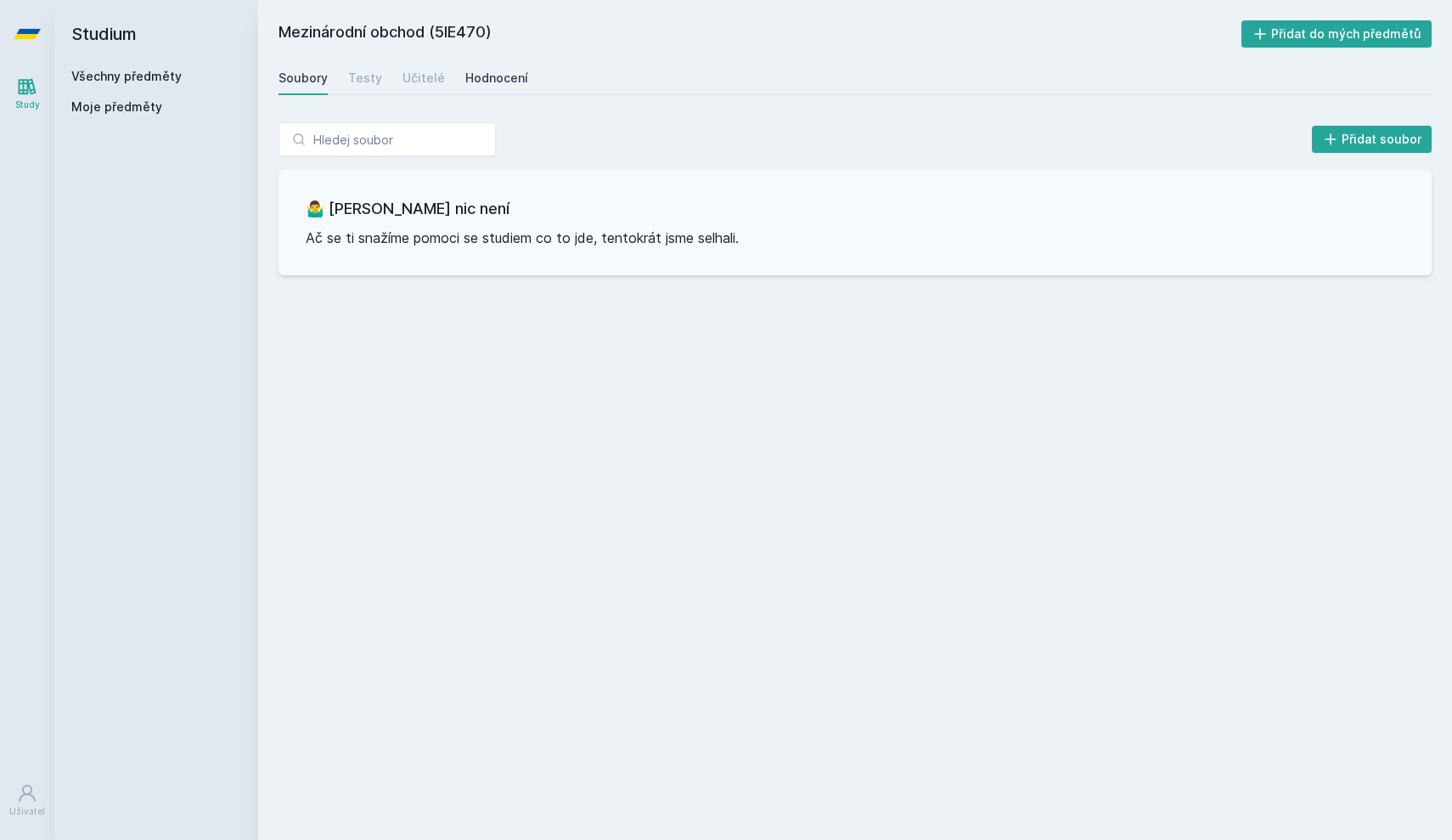
click at [514, 80] on div "Hodnocení" at bounding box center [496, 78] width 63 height 17
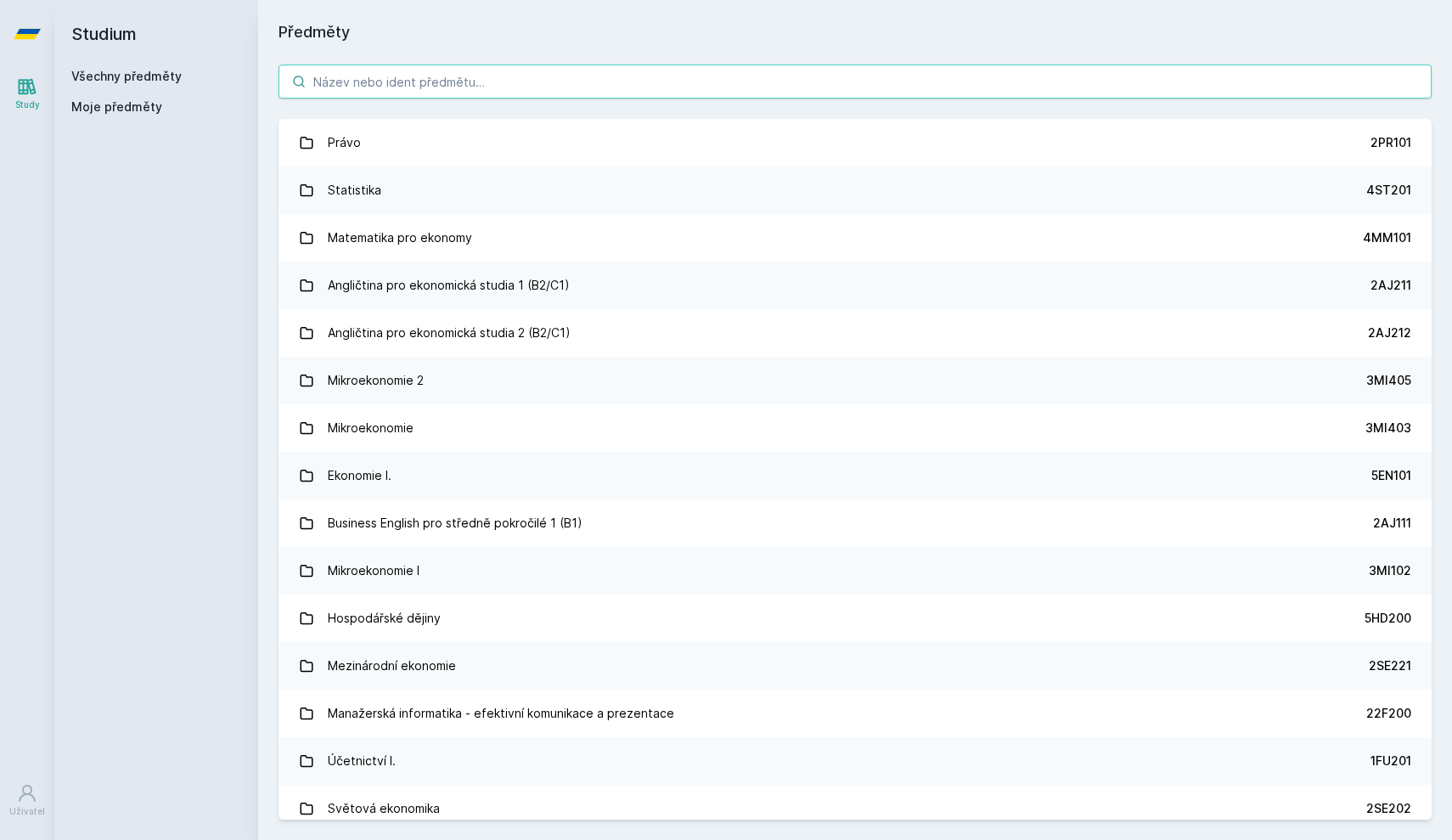
click at [344, 77] on input "search" at bounding box center [855, 81] width 1154 height 34
paste input "5HP502"
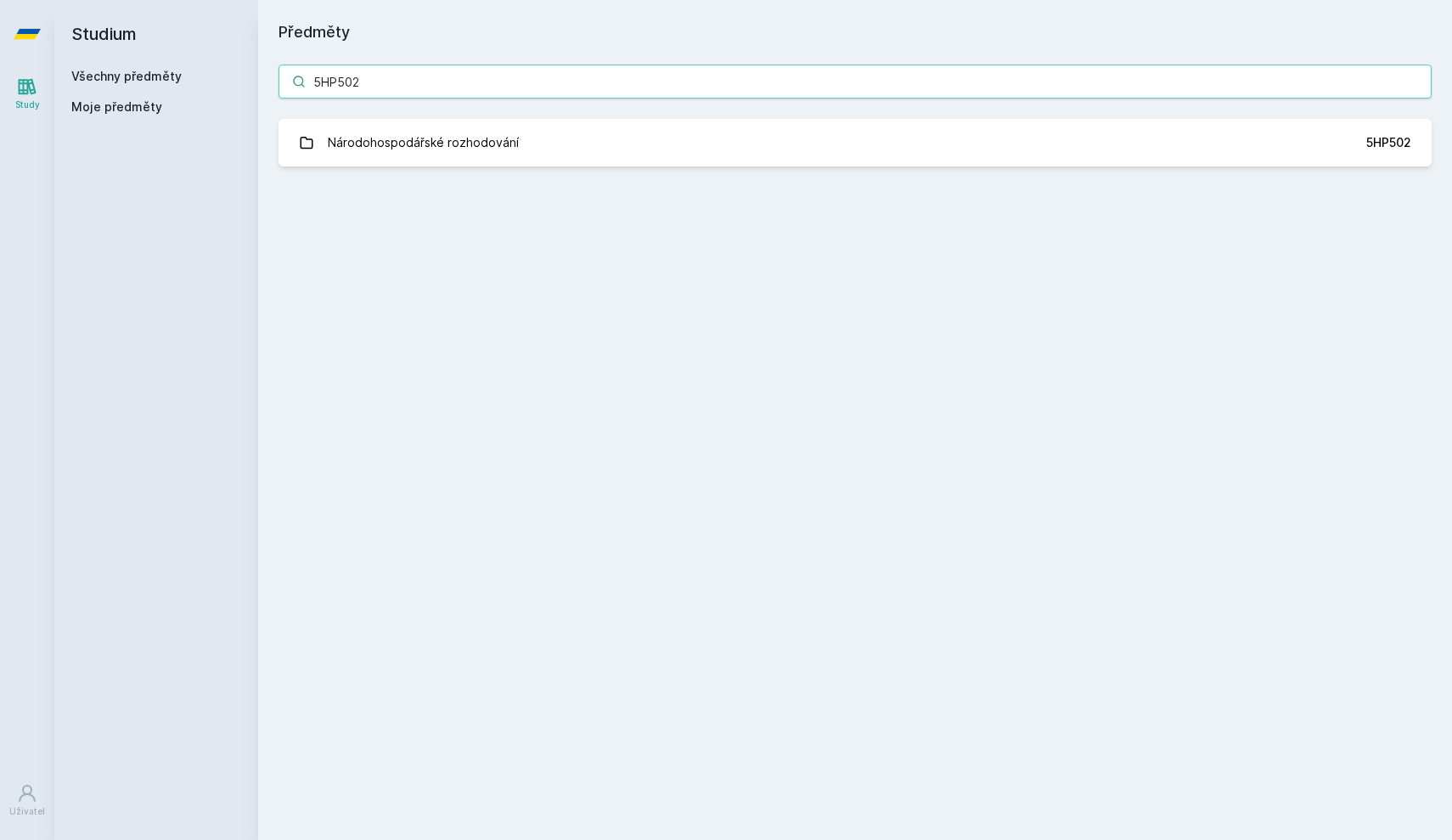
type input "5HP502"
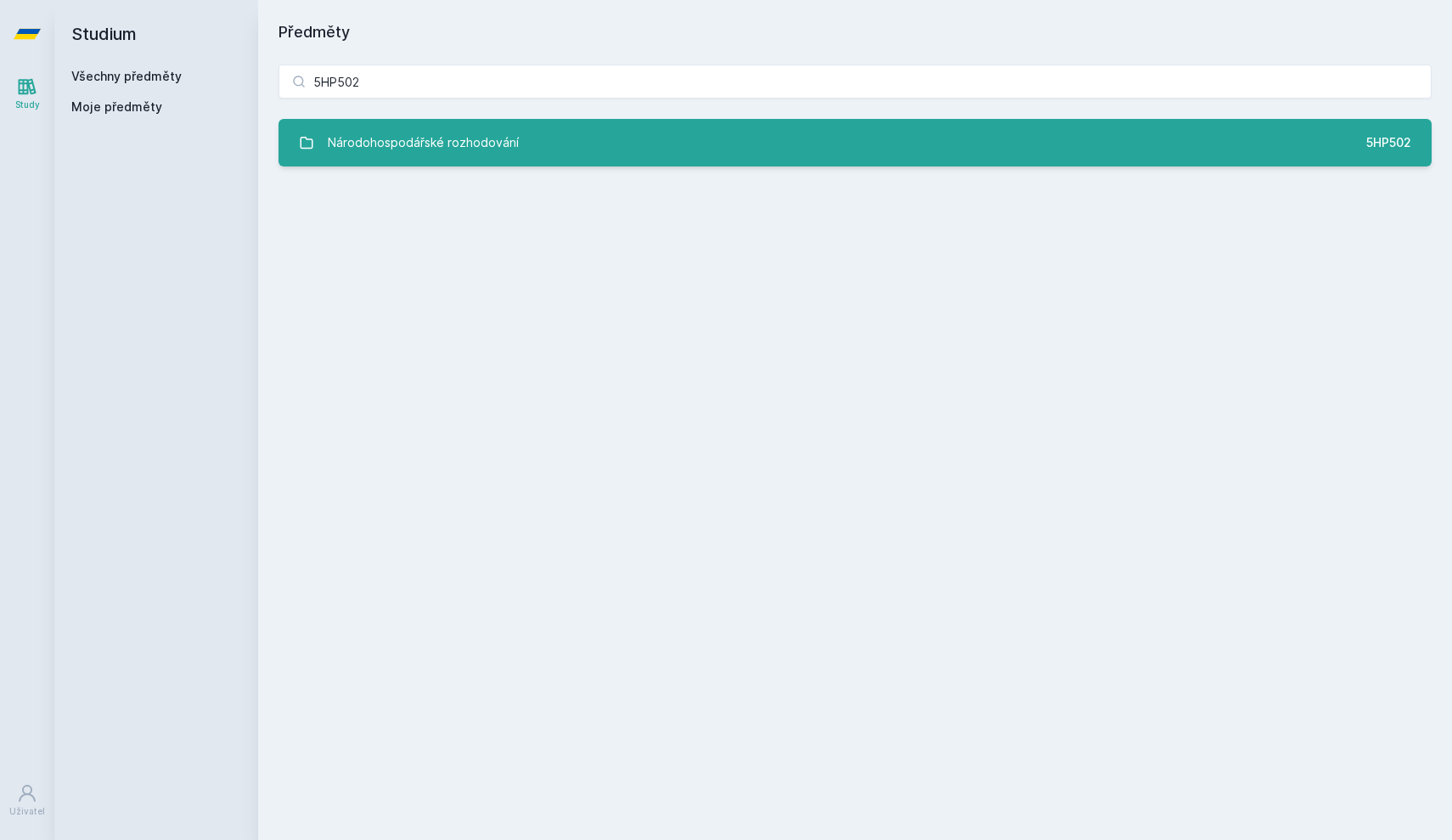
click at [350, 119] on link "Národohospodářské rozhodování 5HP502" at bounding box center [855, 143] width 1154 height 47
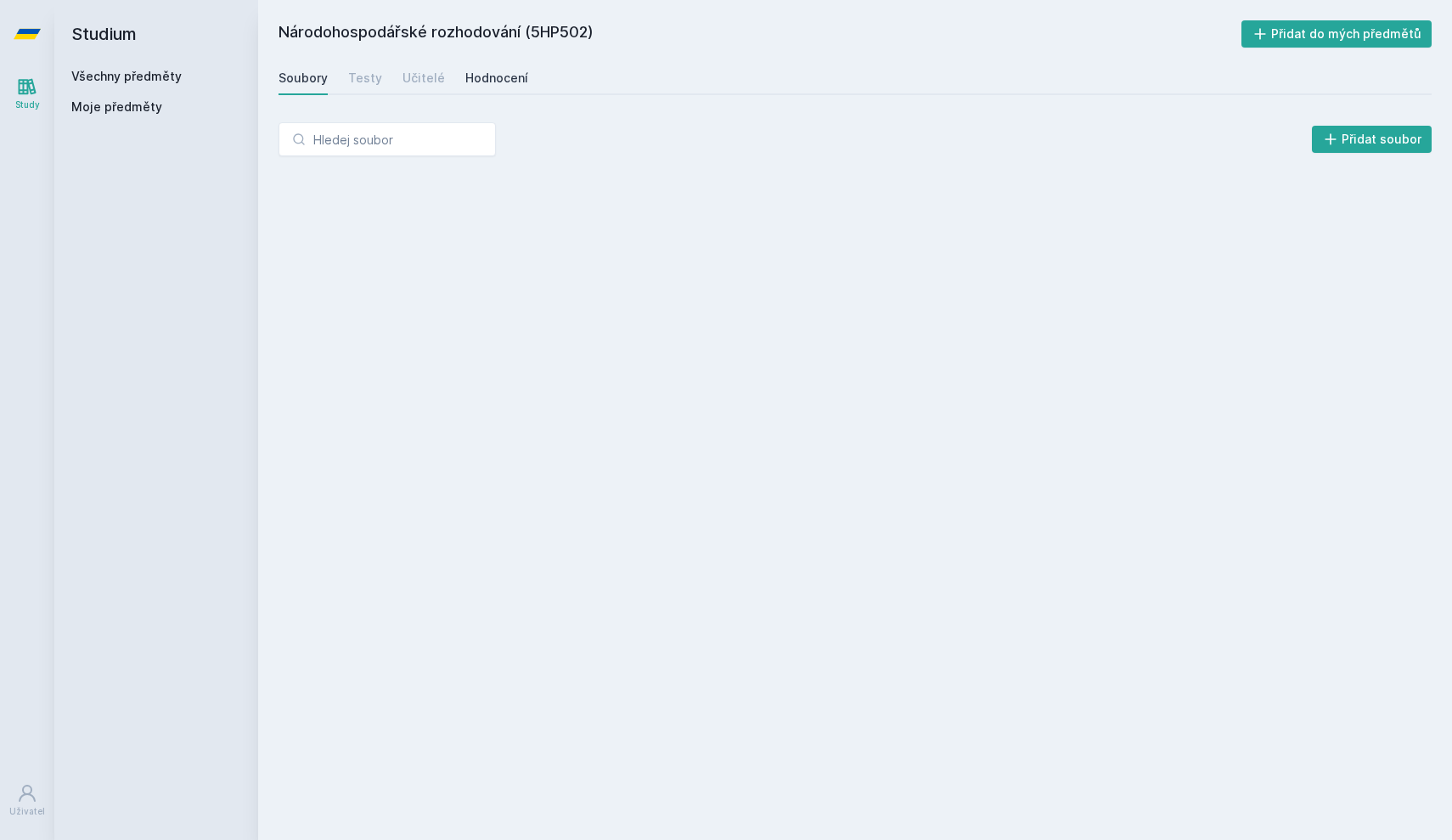
click at [475, 86] on link "Hodnocení" at bounding box center [496, 77] width 63 height 34
